Goal: Task Accomplishment & Management: Manage account settings

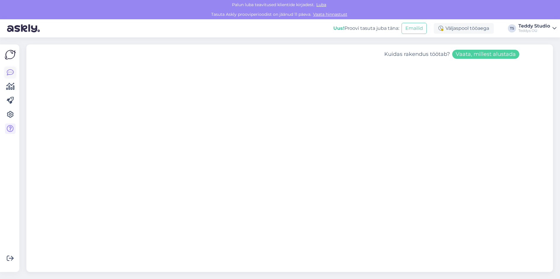
click at [13, 74] on icon at bounding box center [10, 72] width 7 height 7
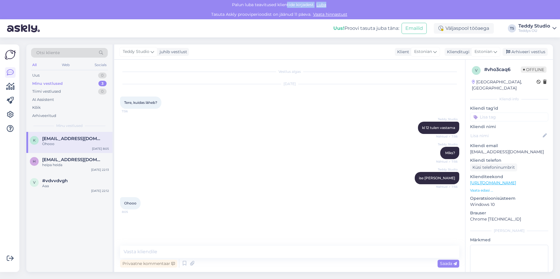
drag, startPoint x: 287, startPoint y: 5, endPoint x: 349, endPoint y: 5, distance: 62.4
click at [349, 5] on div "[PERSON_NAME] teavitused klientide kirjadest. [GEOGRAPHIC_DATA]" at bounding box center [280, 5] width 560 height 10
drag, startPoint x: 349, startPoint y: 5, endPoint x: 222, endPoint y: 9, distance: 127.8
click at [222, 9] on div "[PERSON_NAME] teavitused klientide kirjadest. [GEOGRAPHIC_DATA]" at bounding box center [280, 5] width 560 height 10
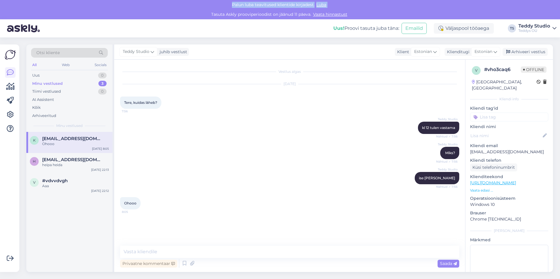
click at [222, 9] on div "[PERSON_NAME] teavitused klientide kirjadest. [GEOGRAPHIC_DATA]" at bounding box center [280, 5] width 560 height 10
click at [7, 128] on icon at bounding box center [10, 128] width 7 height 7
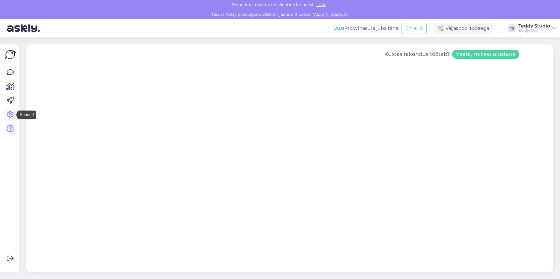
click at [9, 116] on icon at bounding box center [10, 114] width 7 height 7
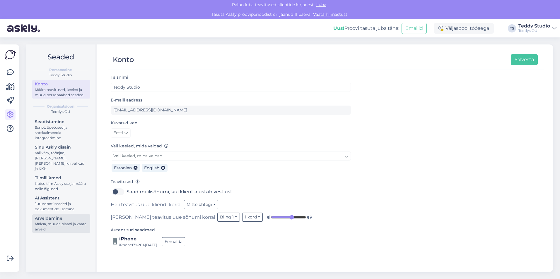
click at [70, 222] on div "Maksa, muuda plaani ja vaata arveid" at bounding box center [61, 227] width 53 height 11
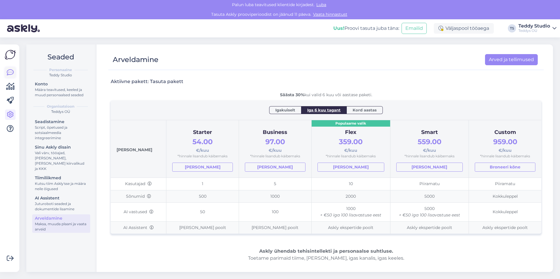
click at [11, 71] on icon at bounding box center [10, 72] width 7 height 7
